Goal: Task Accomplishment & Management: Complete application form

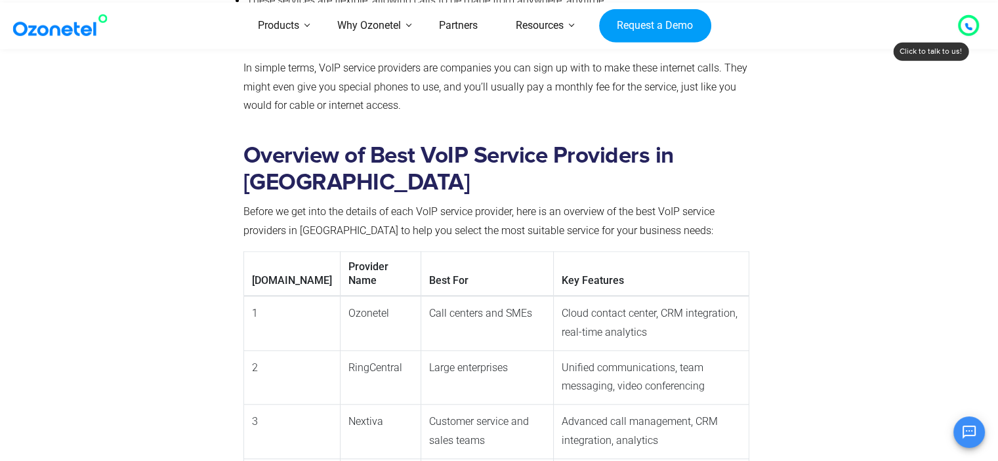
scroll to position [1050, 0]
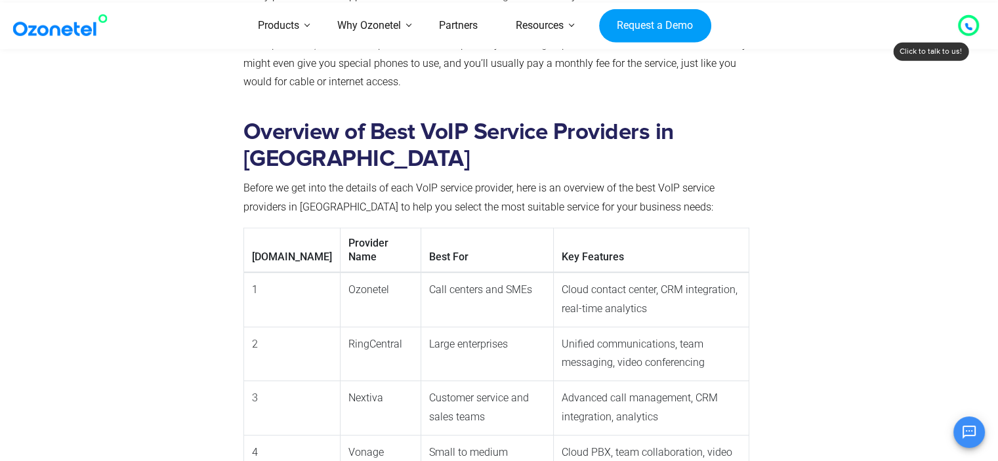
click at [340, 272] on td "Ozonetel" at bounding box center [380, 299] width 81 height 54
copy td "Ozonetel"
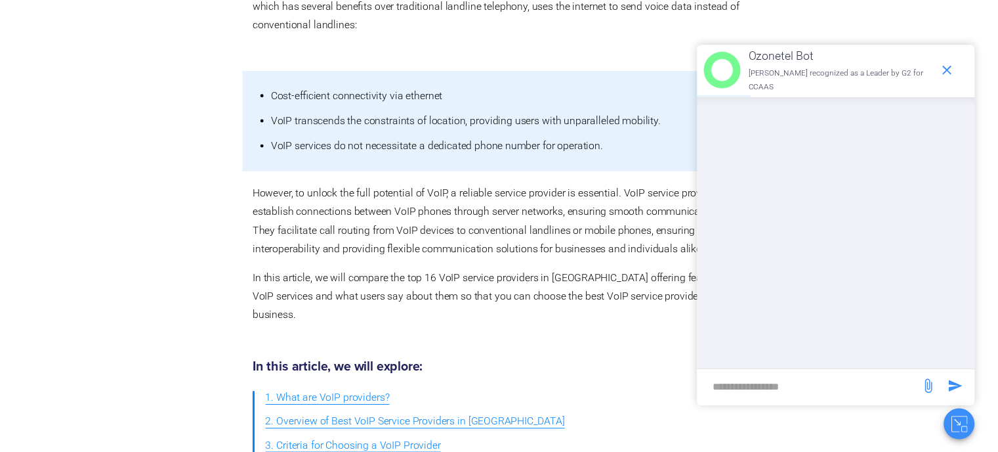
scroll to position [0, 0]
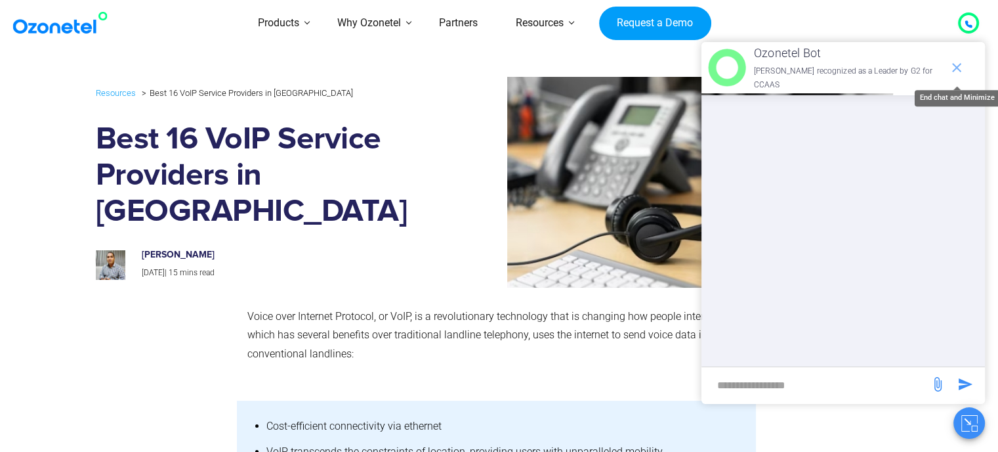
click at [958, 68] on icon "end chat or minimize" at bounding box center [957, 68] width 16 height 16
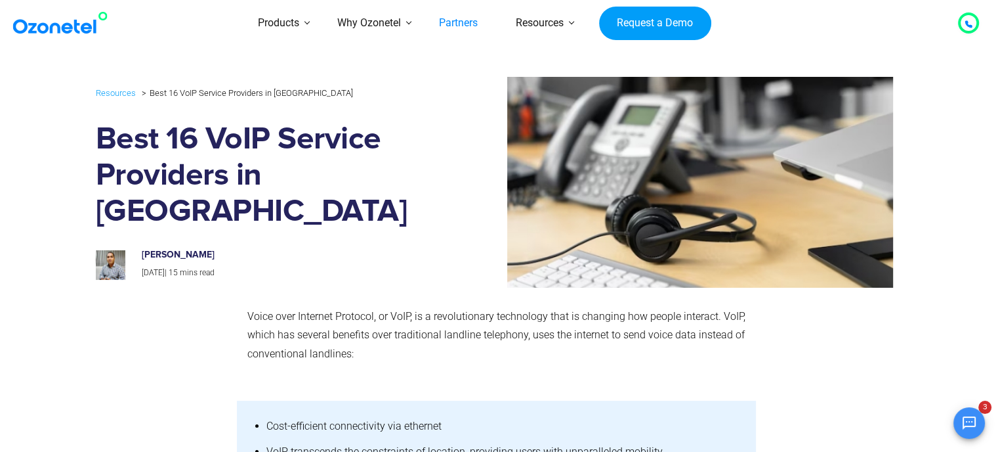
click at [466, 23] on link "Partners" at bounding box center [458, 23] width 77 height 47
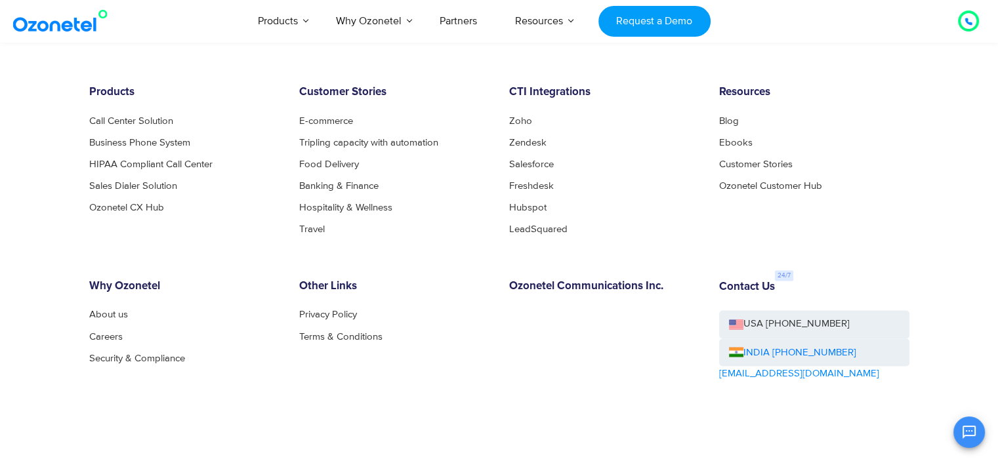
scroll to position [7253, 0]
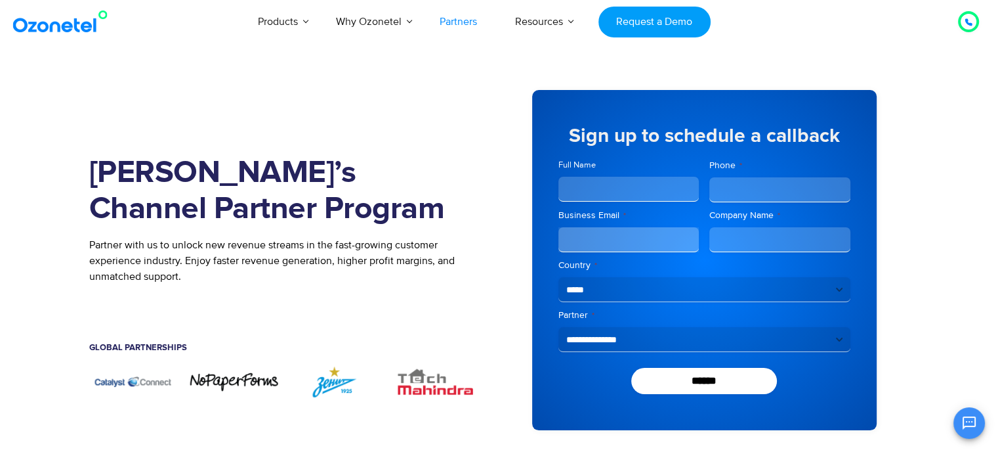
drag, startPoint x: 96, startPoint y: 170, endPoint x: 312, endPoint y: 324, distance: 265.0
click at [312, 324] on div "Join Ozonetel’s Channel Partner Program Partner with us to unlock new revenue s…" at bounding box center [294, 259] width 410 height 379
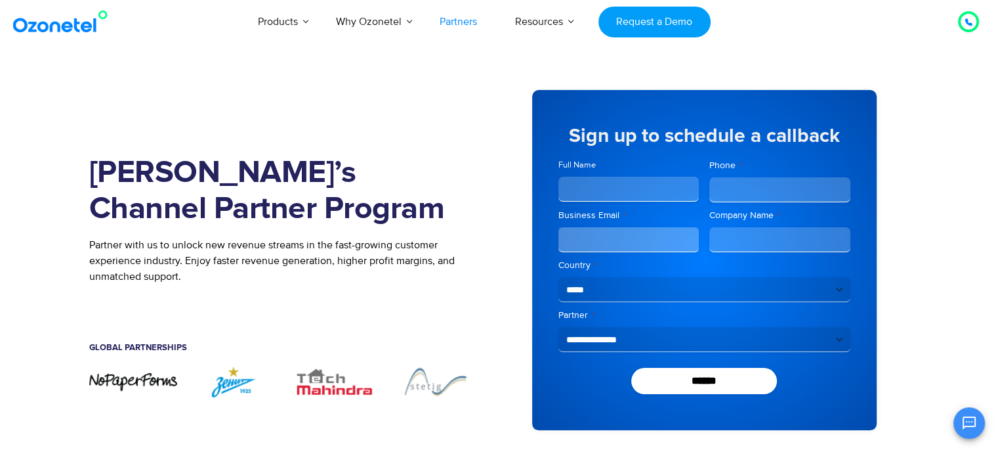
click at [312, 324] on div "Global Partnerships" at bounding box center [284, 333] width 391 height 64
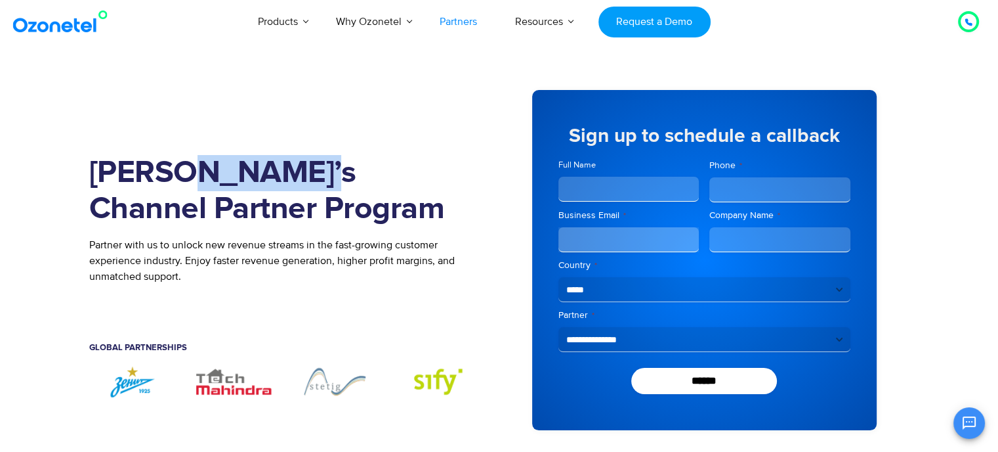
drag, startPoint x: 160, startPoint y: 171, endPoint x: 282, endPoint y: 175, distance: 121.5
click at [282, 175] on h1 "Join Ozonetel’s Channel Partner Program" at bounding box center [284, 191] width 391 height 72
copy h1 "Ozonetel"
